Goal: Task Accomplishment & Management: Use online tool/utility

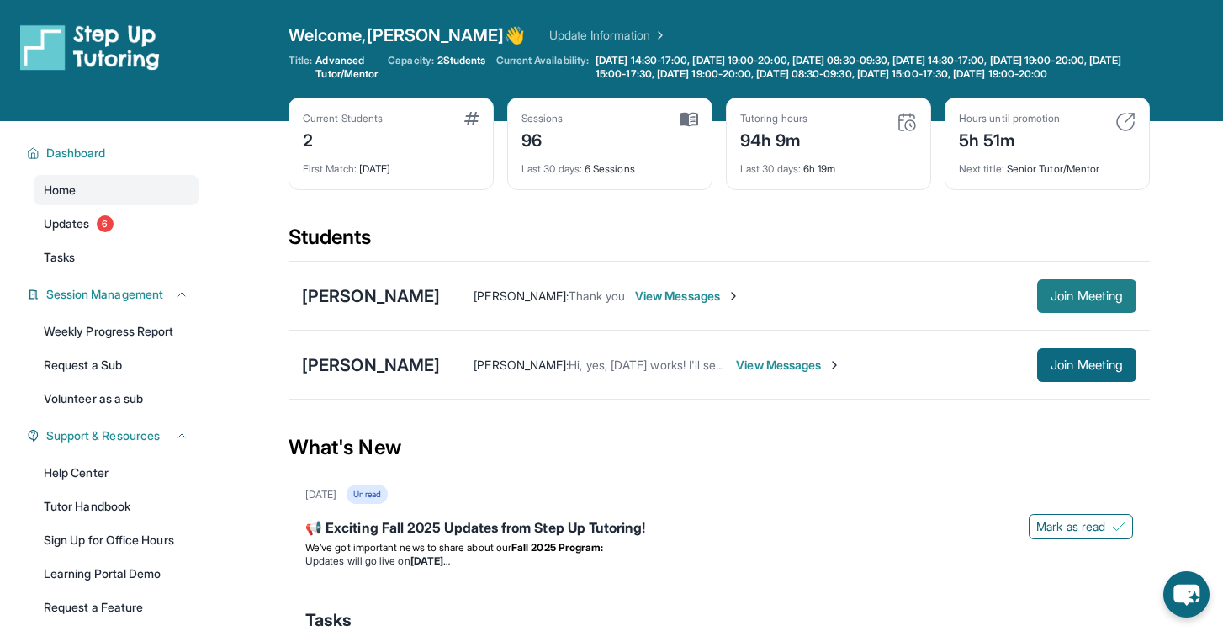
click at [1089, 301] on span "Join Meeting" at bounding box center [1086, 296] width 72 height 10
